Goal: Information Seeking & Learning: Learn about a topic

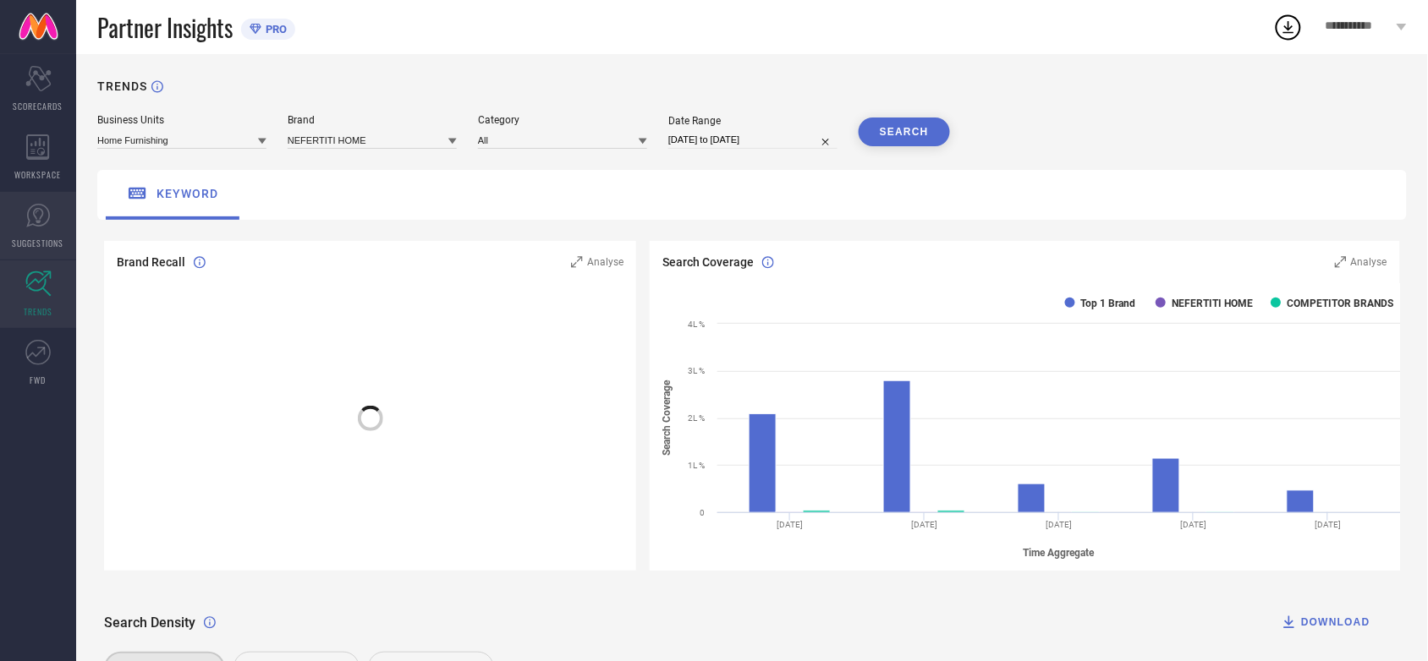
click at [44, 220] on icon at bounding box center [37, 215] width 25 height 25
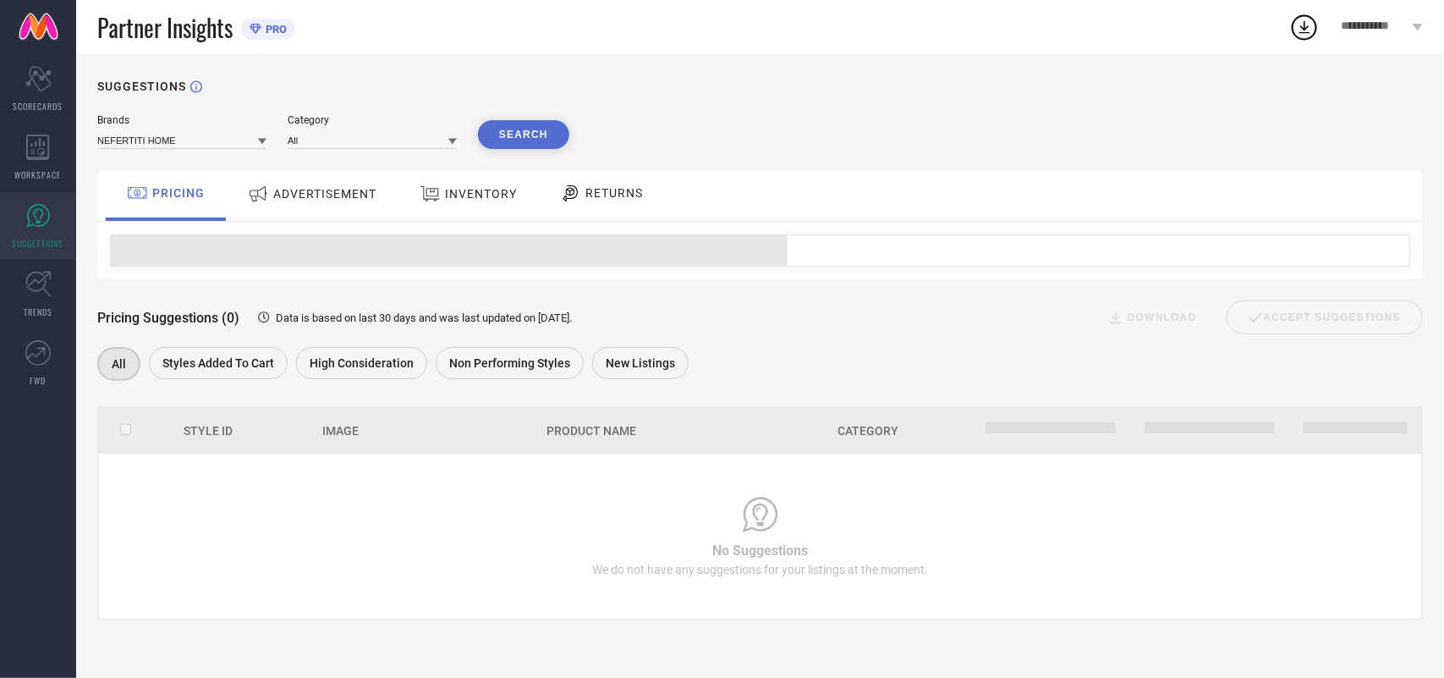
click at [332, 190] on span "ADVERTISEMENT" at bounding box center [324, 194] width 103 height 14
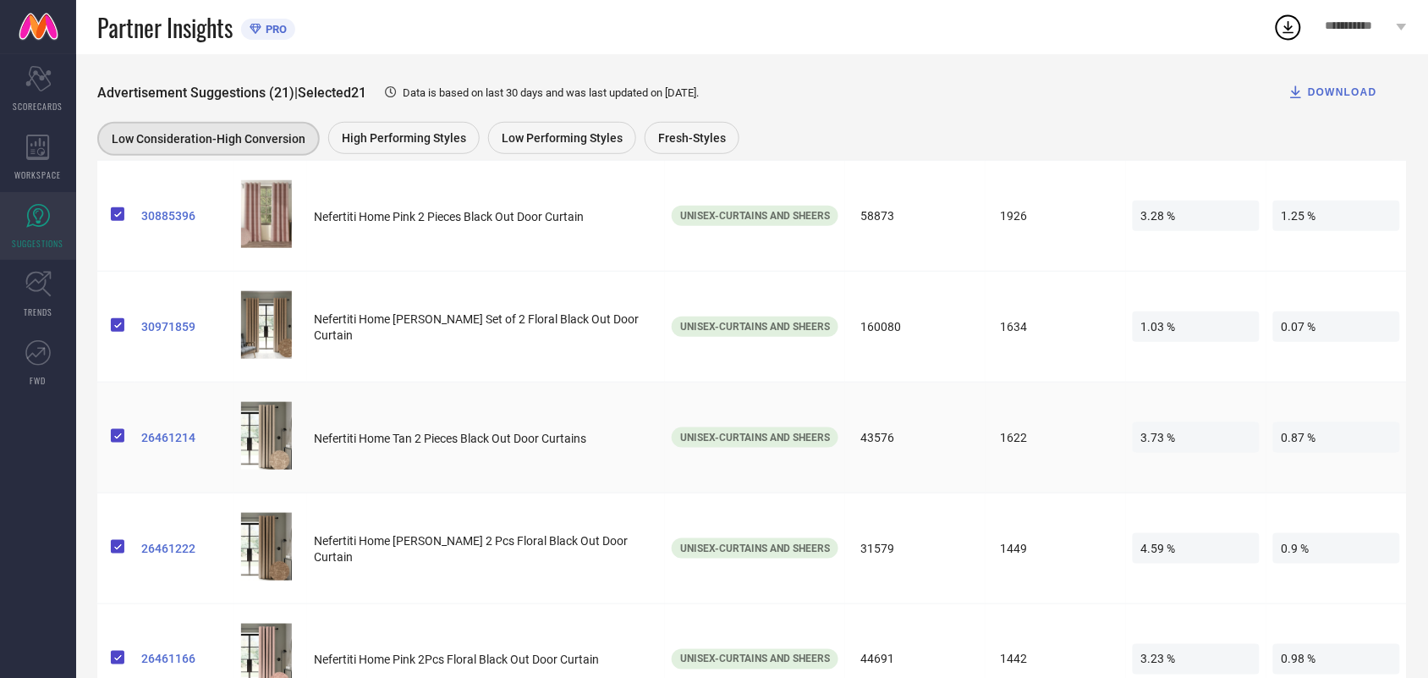
scroll to position [212, 0]
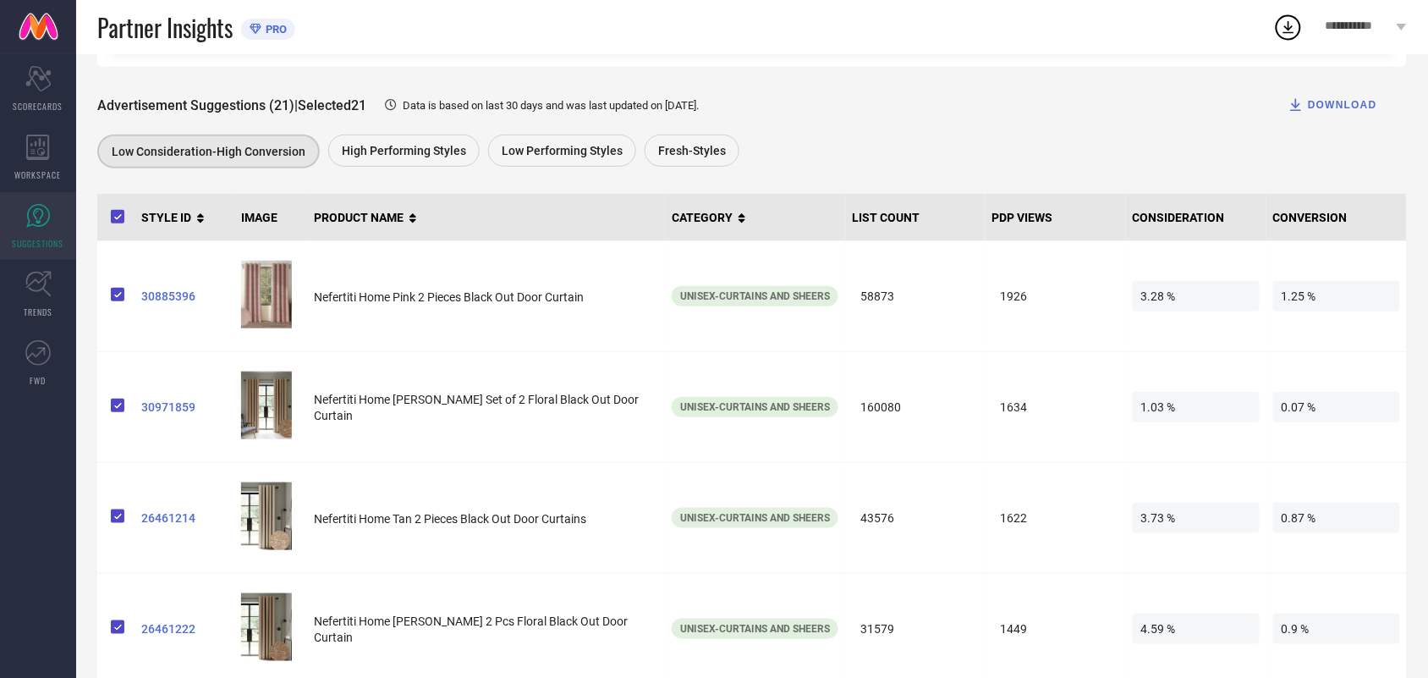
click at [1159, 220] on th "CONSIDERATION" at bounding box center [1196, 217] width 140 height 47
copy th "CONSIDERATION"
click at [1073, 142] on div "Low Consideration-High Conversion High Performing Styles Low Performing Styles …" at bounding box center [743, 153] width 1292 height 38
click at [419, 156] on span "High Performing Styles" at bounding box center [404, 151] width 124 height 14
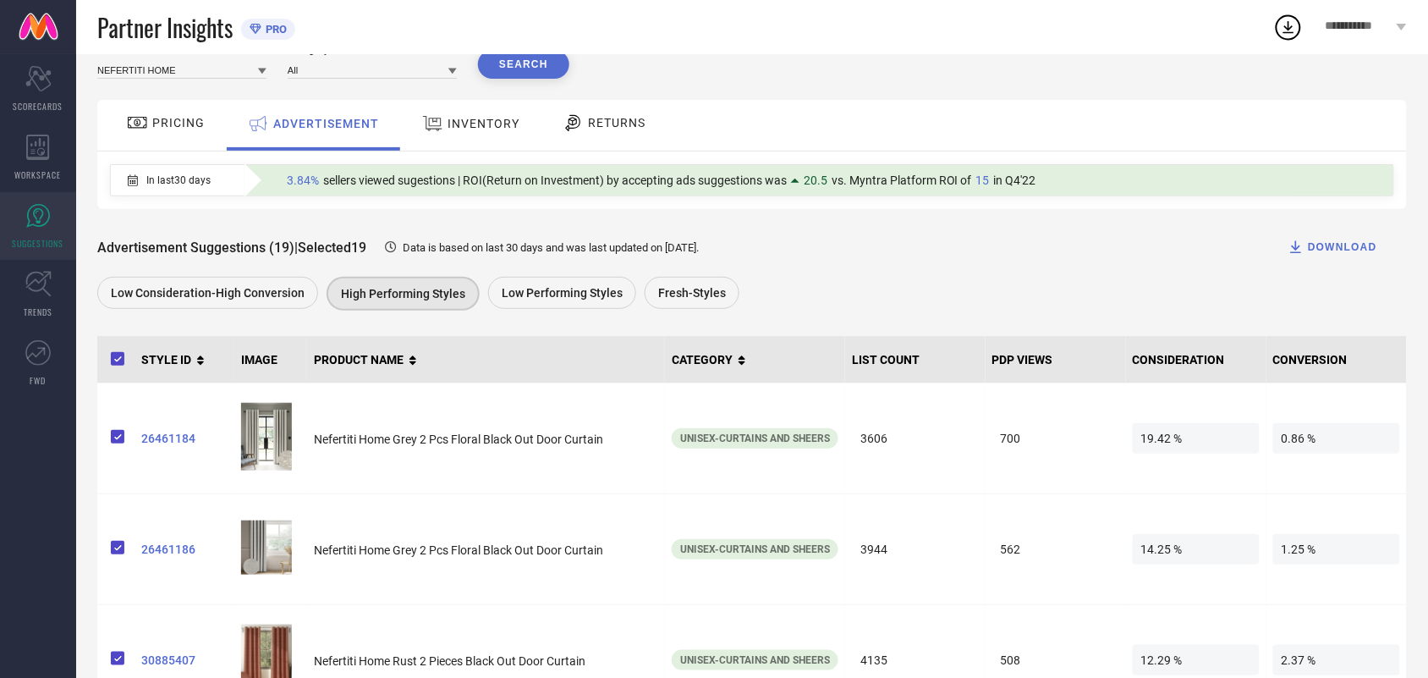
scroll to position [106, 0]
